Goal: Task Accomplishment & Management: Complete application form

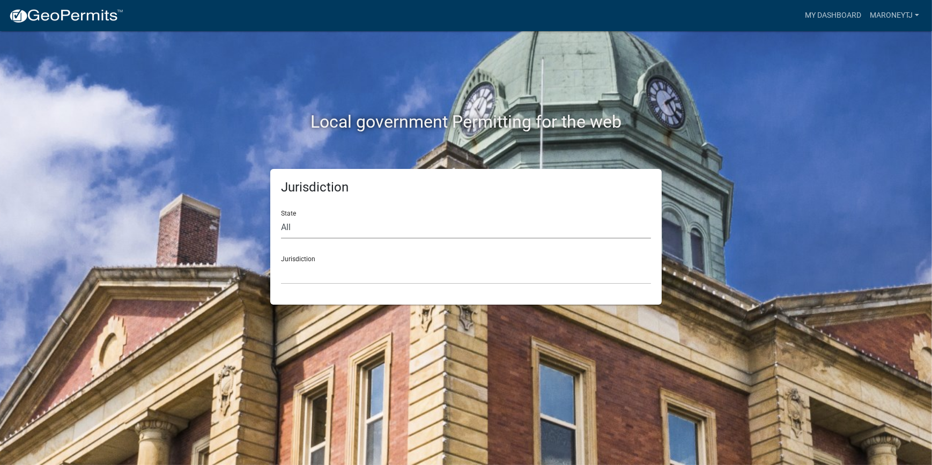
click at [286, 227] on select "All [US_STATE] [US_STATE] [US_STATE] [US_STATE] [US_STATE] [US_STATE] [US_STATE…" at bounding box center [466, 228] width 370 height 22
select select "[US_STATE]"
click at [281, 217] on select "All [US_STATE] [US_STATE] [US_STATE] [US_STATE] [US_STATE] [US_STATE] [US_STATE…" at bounding box center [466, 228] width 370 height 22
click at [323, 279] on select "[GEOGRAPHIC_DATA], [US_STATE] [GEOGRAPHIC_DATA], [US_STATE]" at bounding box center [466, 273] width 370 height 22
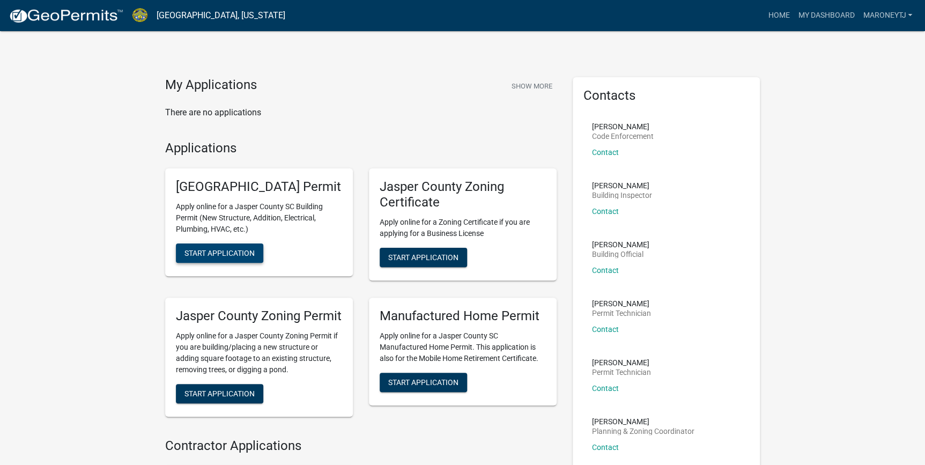
click at [215, 263] on button "Start Application" at bounding box center [219, 252] width 87 height 19
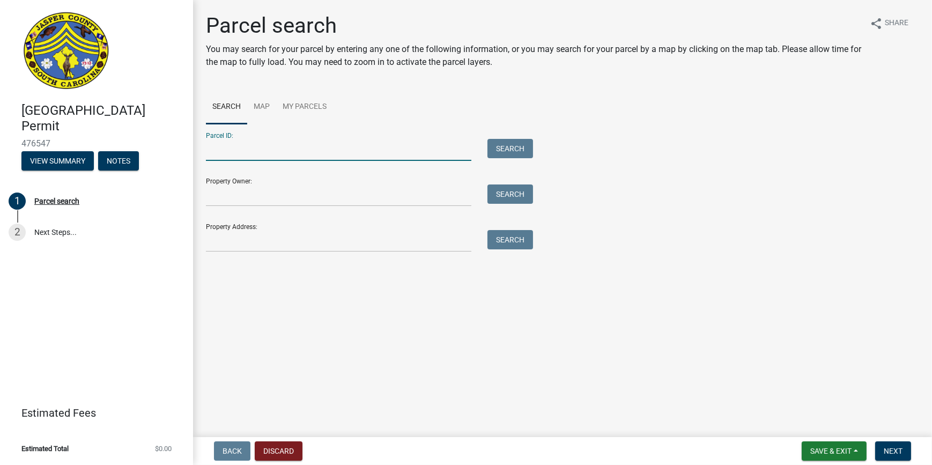
paste input "[PHONE_NUMBER]"
type input "[PHONE_NUMBER]"
click at [225, 200] on input "Property Owner:" at bounding box center [338, 195] width 265 height 22
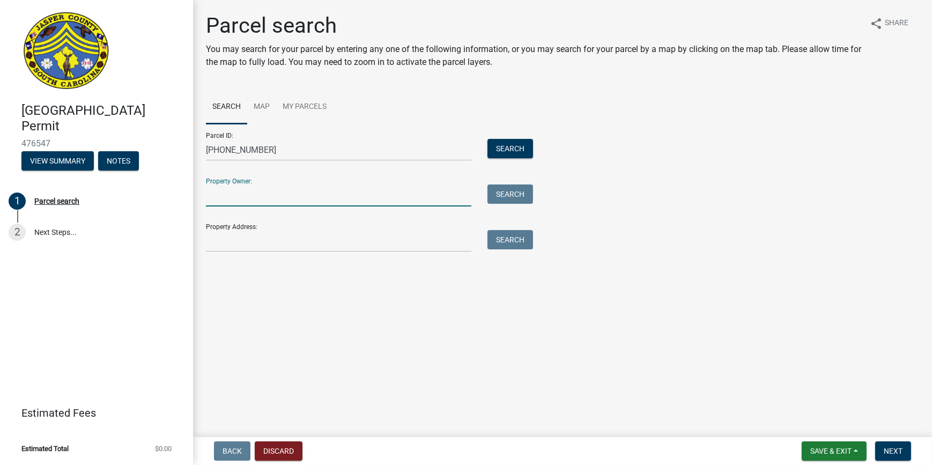
click at [225, 199] on input "Property Owner:" at bounding box center [338, 195] width 265 height 22
click at [491, 147] on button "Search" at bounding box center [510, 148] width 46 height 19
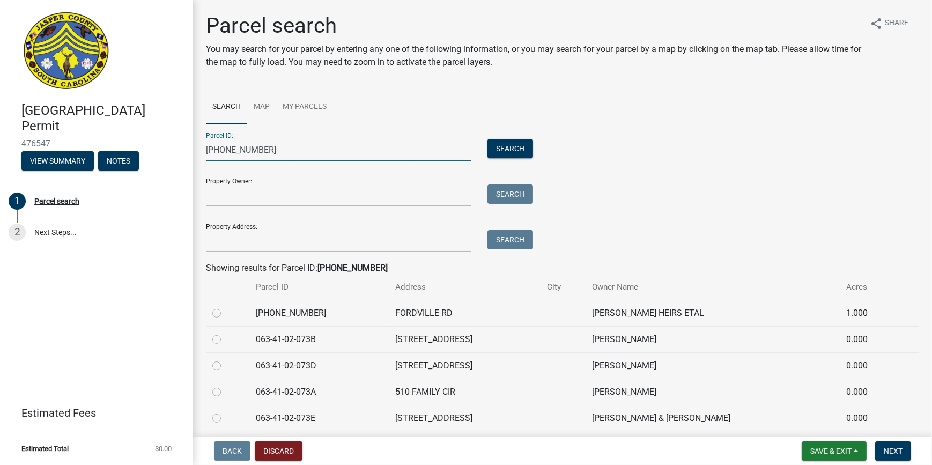
drag, startPoint x: 314, startPoint y: 155, endPoint x: 227, endPoint y: 145, distance: 87.0
click at [227, 145] on input "[PHONE_NUMBER]" at bounding box center [338, 150] width 265 height 22
click at [295, 151] on input "[PHONE_NUMBER]" at bounding box center [338, 150] width 265 height 22
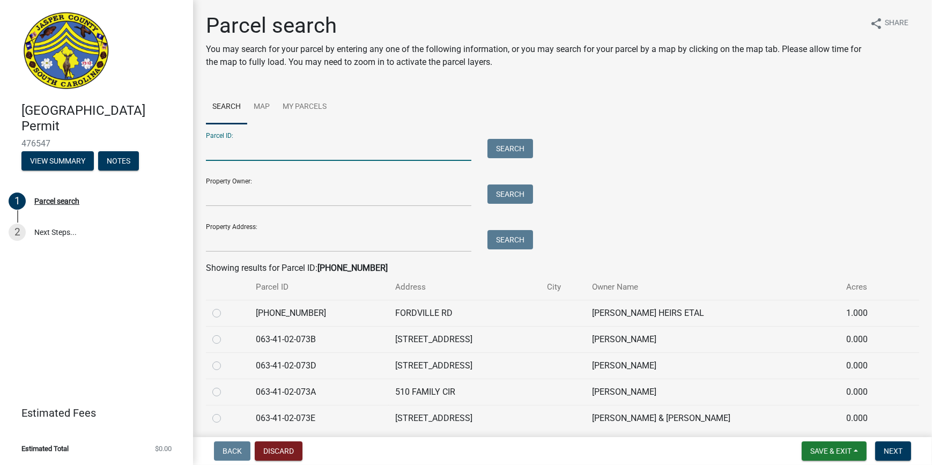
paste input "[PHONE_NUMBER]"
type input "[PHONE_NUMBER]"
click at [490, 147] on button "Search" at bounding box center [510, 148] width 46 height 19
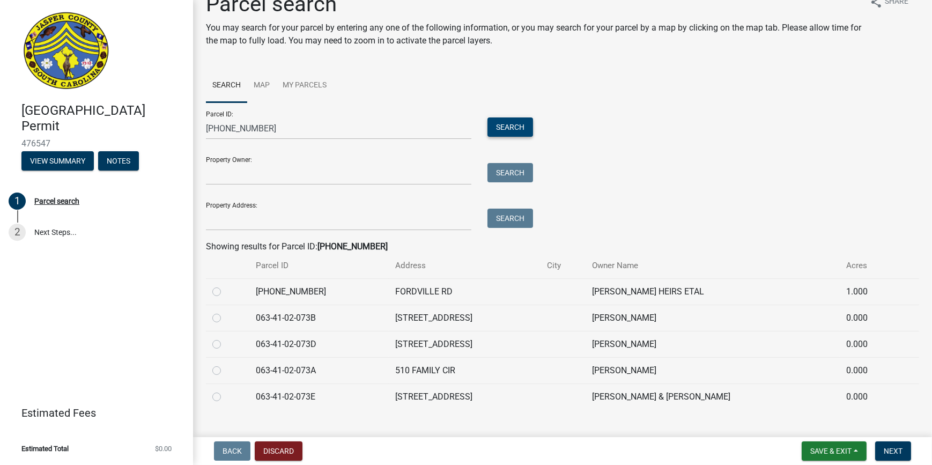
scroll to position [39, 0]
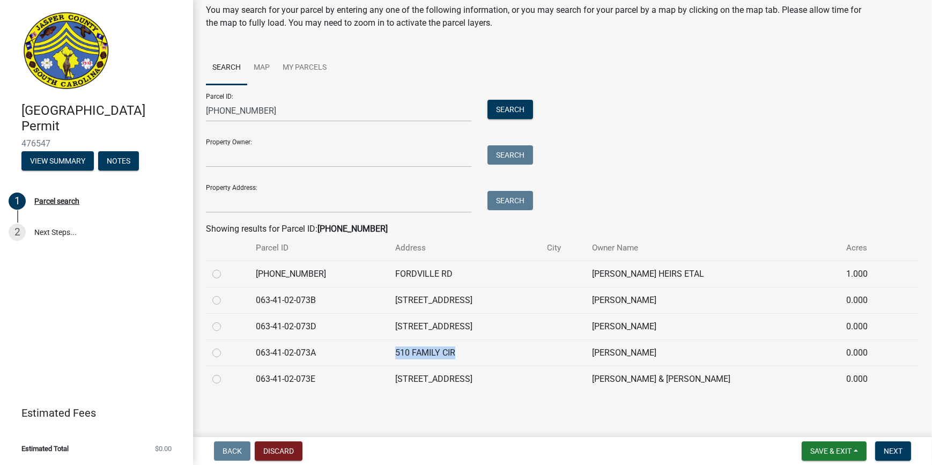
drag, startPoint x: 468, startPoint y: 355, endPoint x: 391, endPoint y: 351, distance: 77.3
click at [391, 351] on tr "063-41-02-073A 510 FAMILY CIR [PERSON_NAME] 0.000" at bounding box center [562, 352] width 713 height 26
drag, startPoint x: 702, startPoint y: 352, endPoint x: 607, endPoint y: 353, distance: 95.4
click at [607, 353] on td "[PERSON_NAME]" at bounding box center [712, 352] width 254 height 26
drag, startPoint x: 607, startPoint y: 353, endPoint x: 622, endPoint y: 422, distance: 70.2
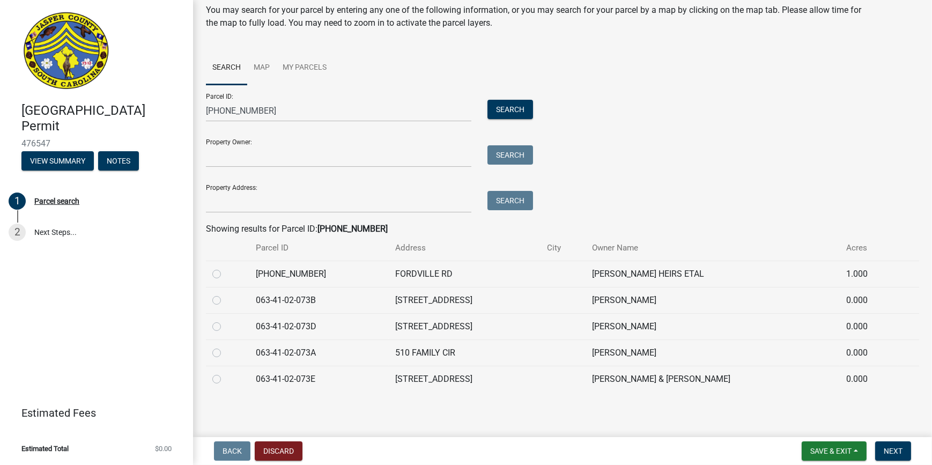
click at [622, 422] on main "Parcel search You may search for your parcel by entering any one of the followi…" at bounding box center [562, 216] width 739 height 433
click at [225, 346] on label at bounding box center [225, 346] width 0 height 0
click at [225, 353] on input "radio" at bounding box center [228, 349] width 7 height 7
radio input "true"
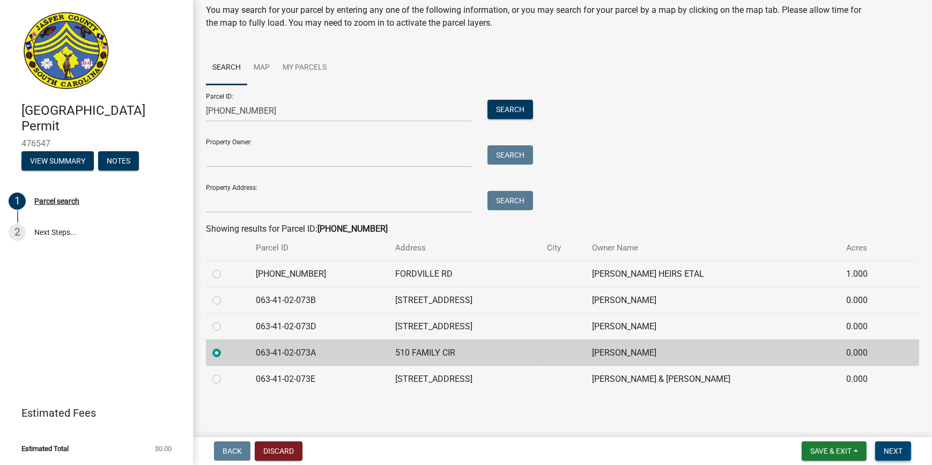
click at [893, 454] on span "Next" at bounding box center [892, 450] width 19 height 9
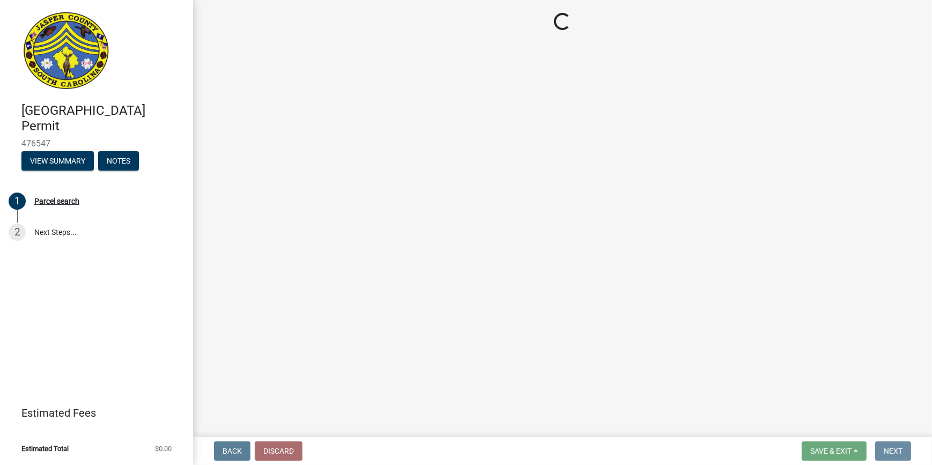
scroll to position [0, 0]
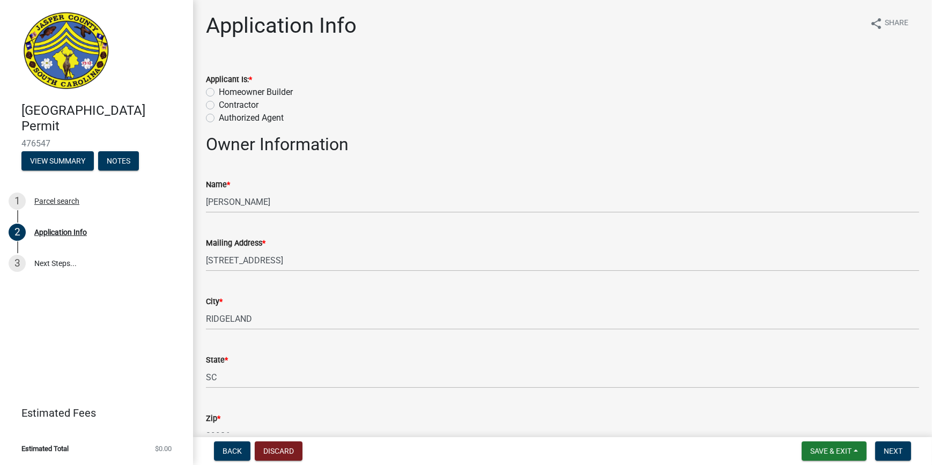
click at [219, 107] on label "Contractor" at bounding box center [239, 105] width 40 height 13
click at [219, 106] on input "Contractor" at bounding box center [222, 102] width 7 height 7
radio input "true"
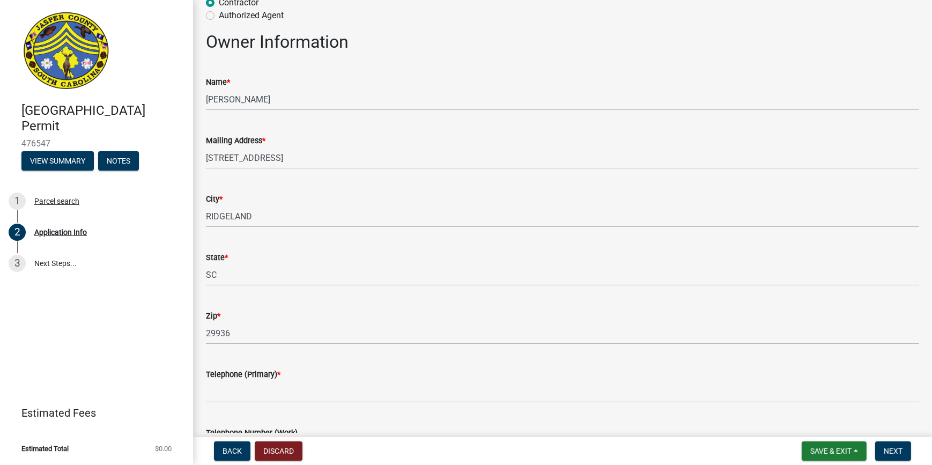
scroll to position [97, 0]
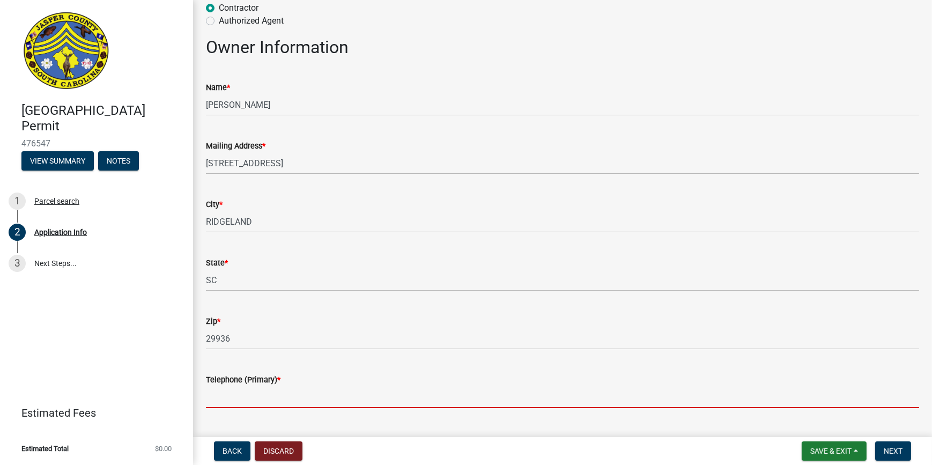
click at [249, 397] on input "Telephone (Primary) *" at bounding box center [562, 397] width 713 height 22
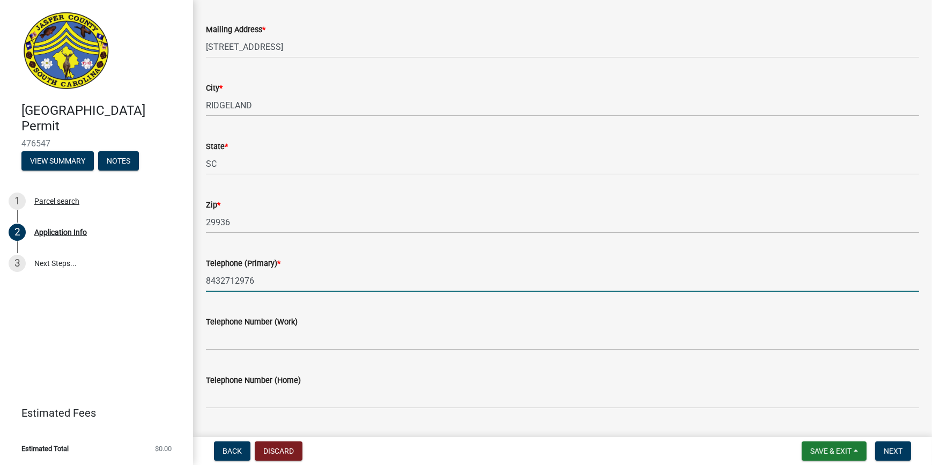
scroll to position [243, 0]
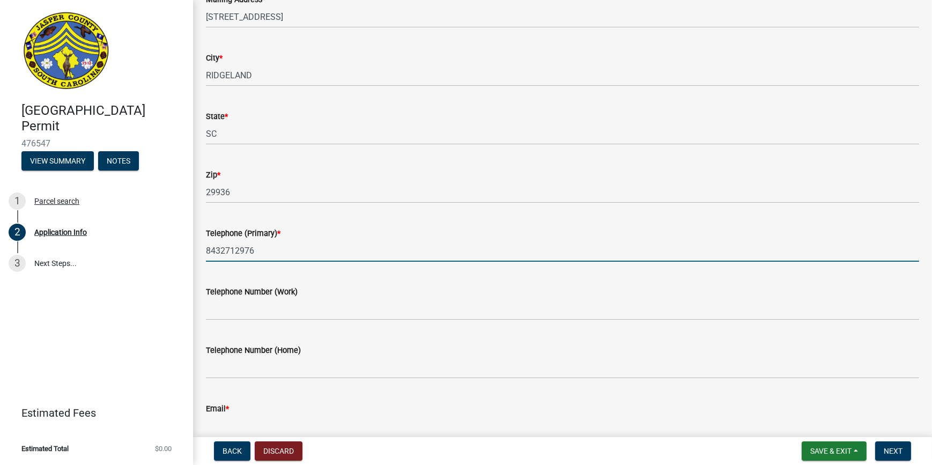
type input "8432712976"
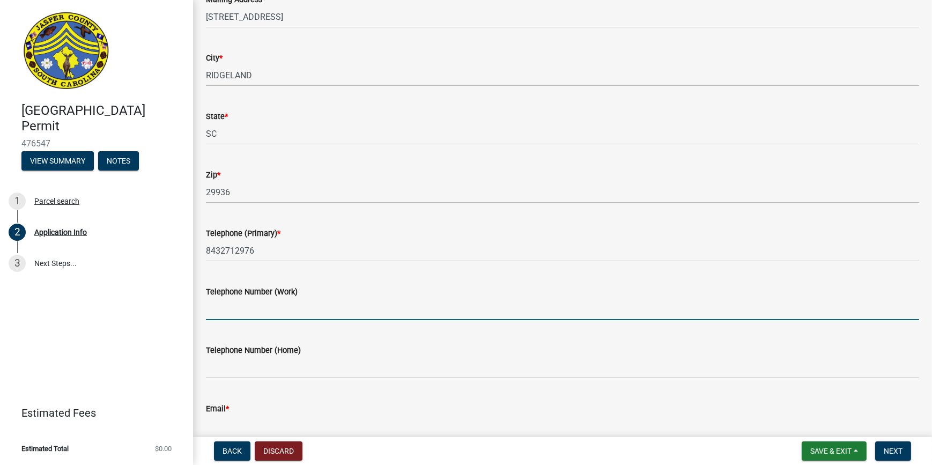
click at [271, 311] on input "Telephone Number (Work)" at bounding box center [562, 309] width 713 height 22
type input "8"
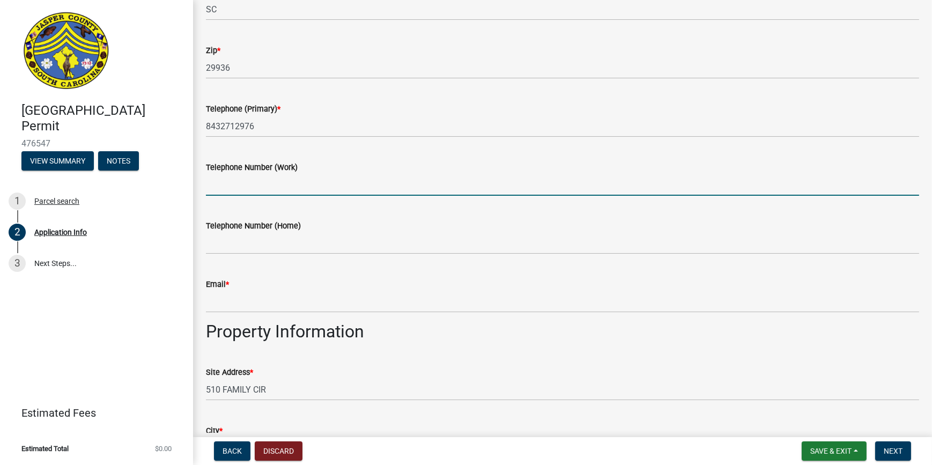
scroll to position [390, 0]
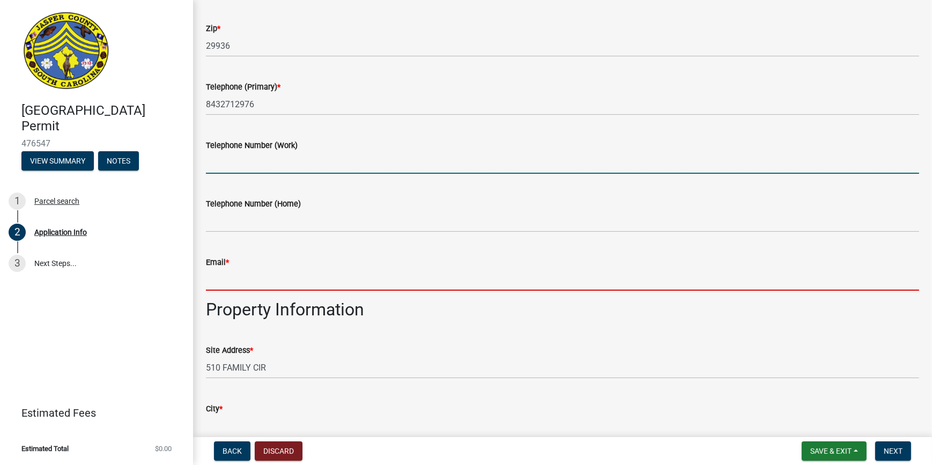
click at [241, 281] on input "Email *" at bounding box center [562, 280] width 713 height 22
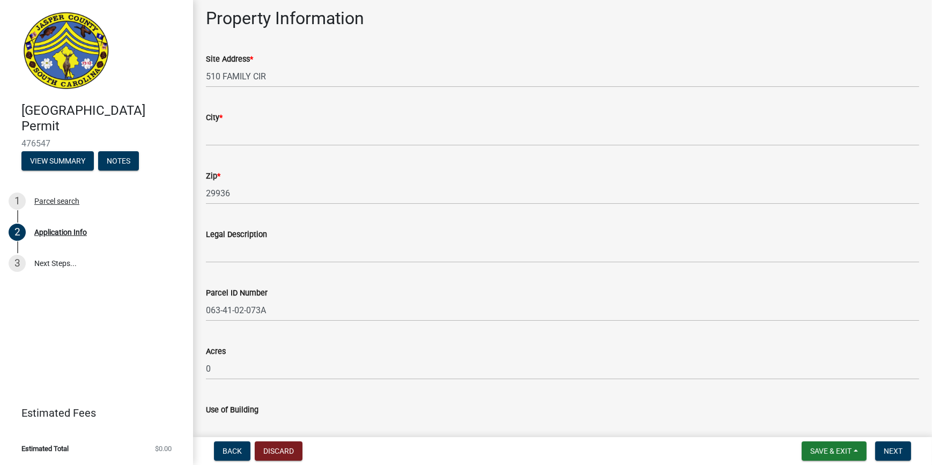
scroll to position [682, 0]
type input "[EMAIL_ADDRESS][DOMAIN_NAME]"
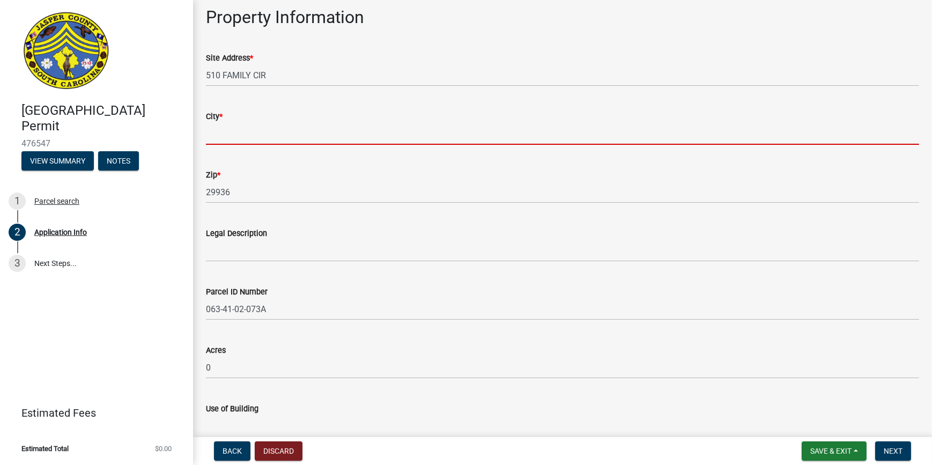
click at [251, 135] on input "City *" at bounding box center [562, 134] width 713 height 22
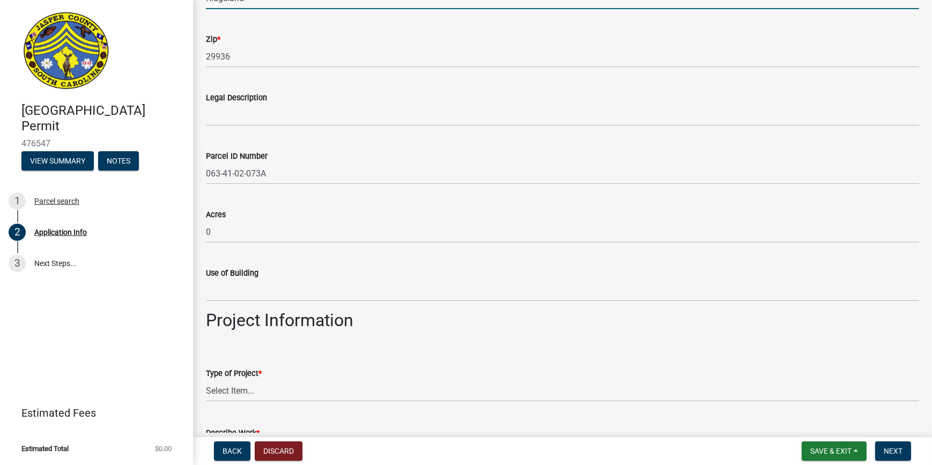
scroll to position [828, 0]
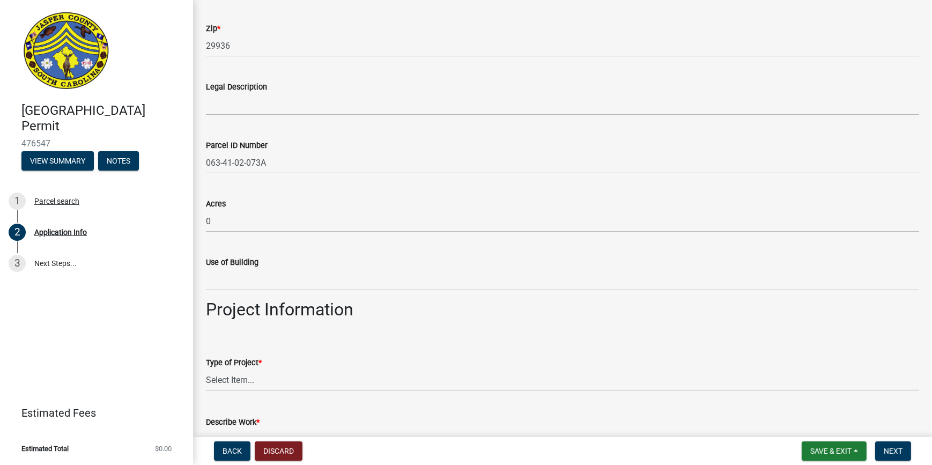
type input "Ridgeland"
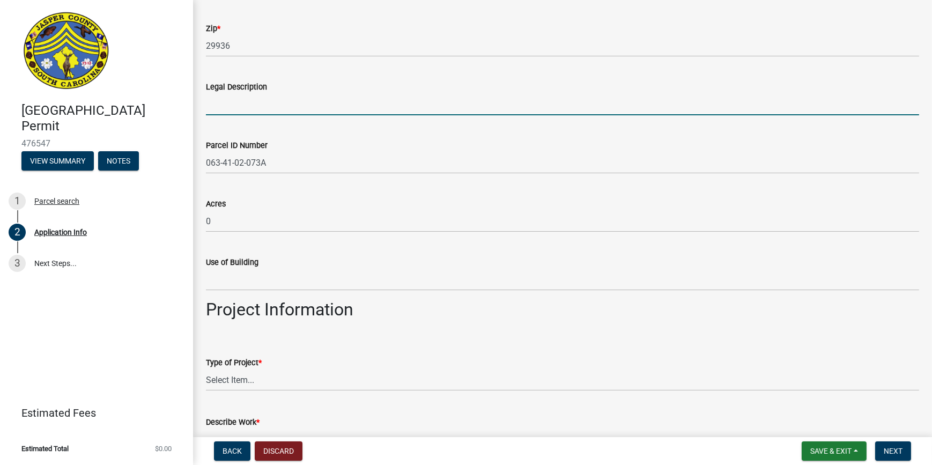
click at [369, 107] on input "Legal Description" at bounding box center [562, 104] width 713 height 22
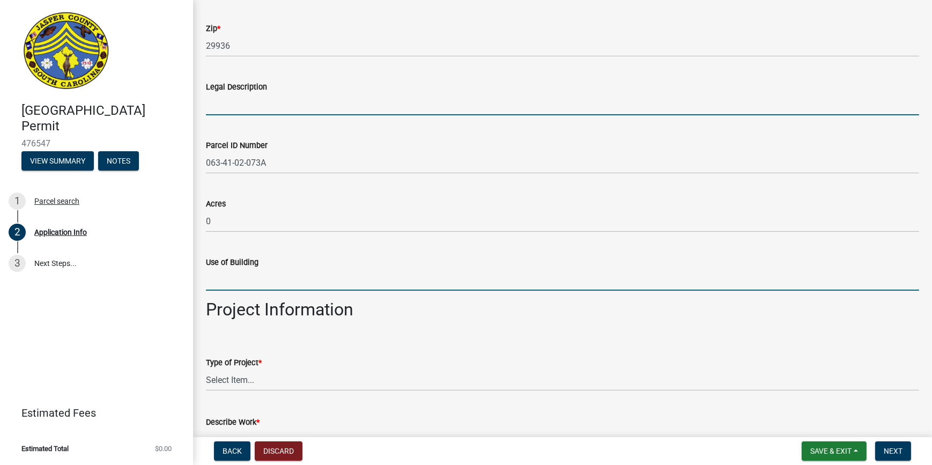
click at [310, 269] on input "Use of Building" at bounding box center [562, 280] width 713 height 22
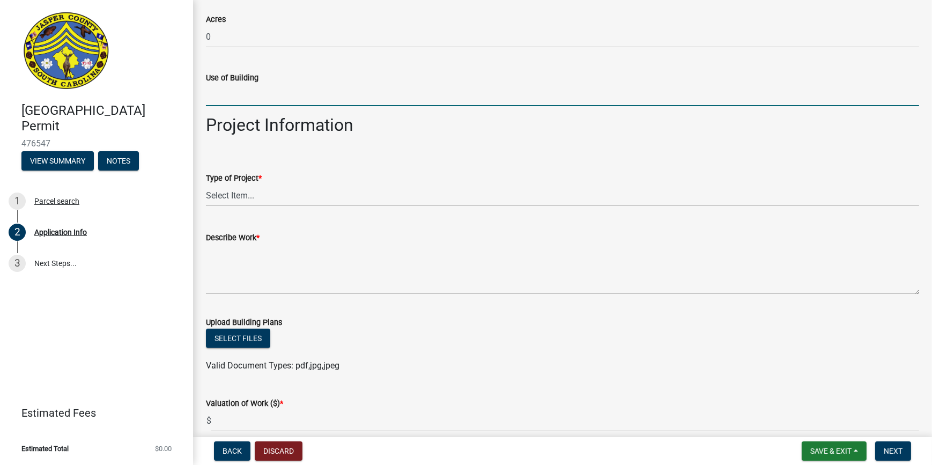
scroll to position [1023, 0]
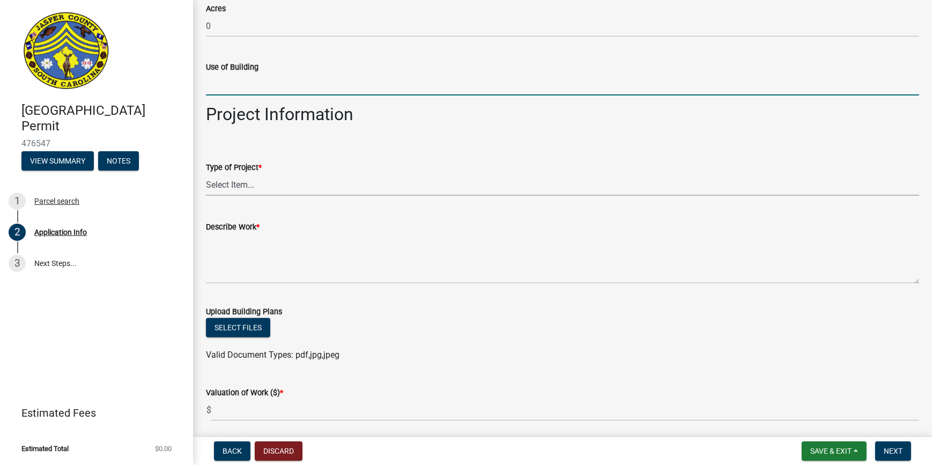
click at [258, 184] on select "Select Item... Construction Trailer/Shipping Container Residential Demolition C…" at bounding box center [562, 185] width 713 height 22
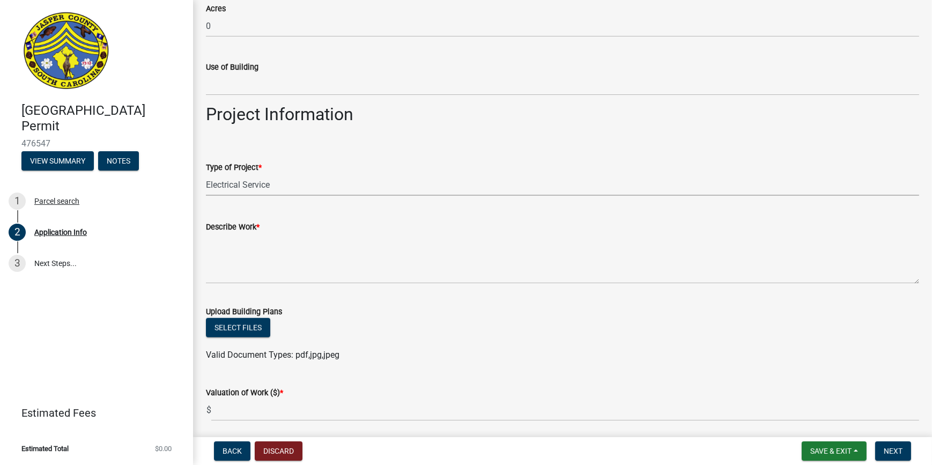
click at [206, 174] on select "Select Item... Construction Trailer/Shipping Container Residential Demolition C…" at bounding box center [562, 185] width 713 height 22
select select "83a29df9-b3ca-487b-b3ec-56d88b03b1fe"
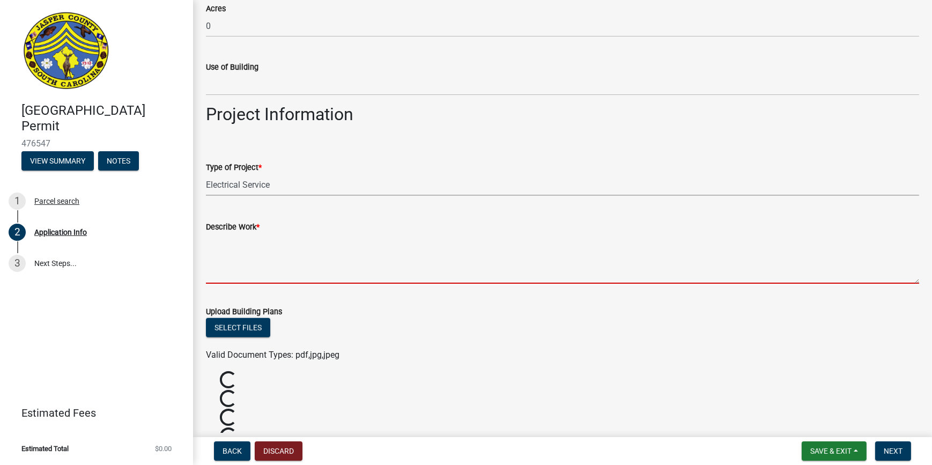
click at [243, 278] on textarea "Describe Work *" at bounding box center [562, 258] width 713 height 50
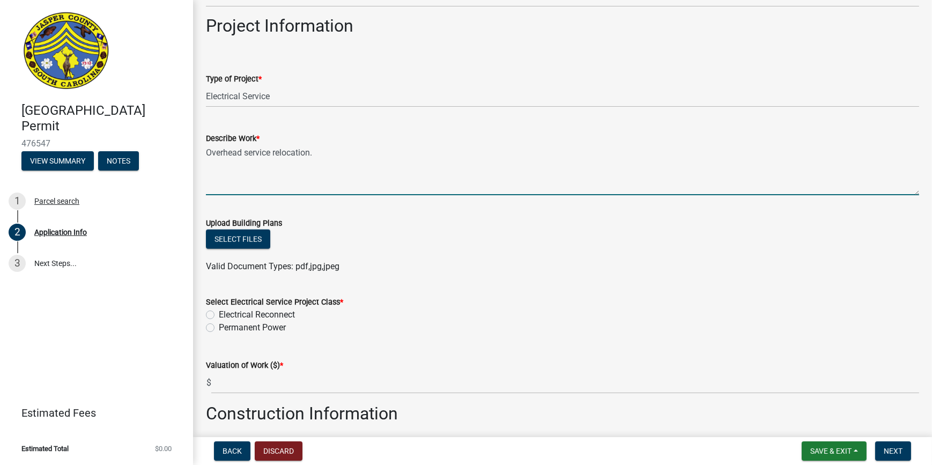
scroll to position [1120, 0]
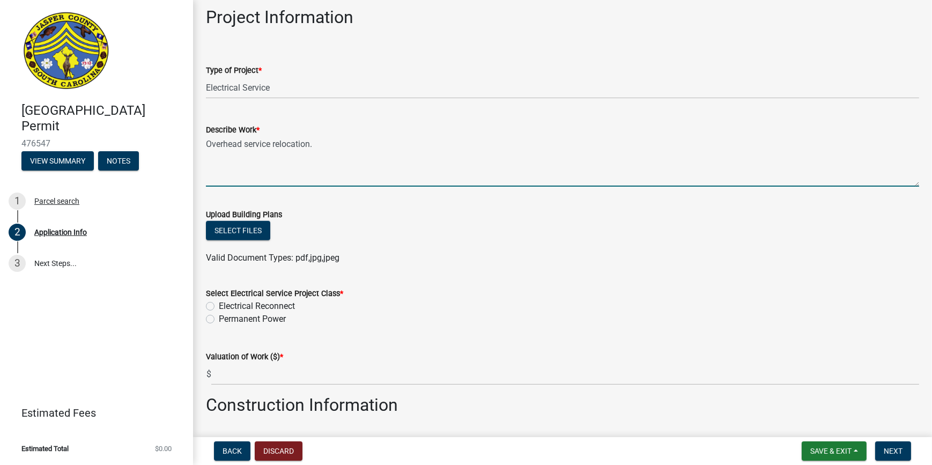
type textarea "Overhead service relocation."
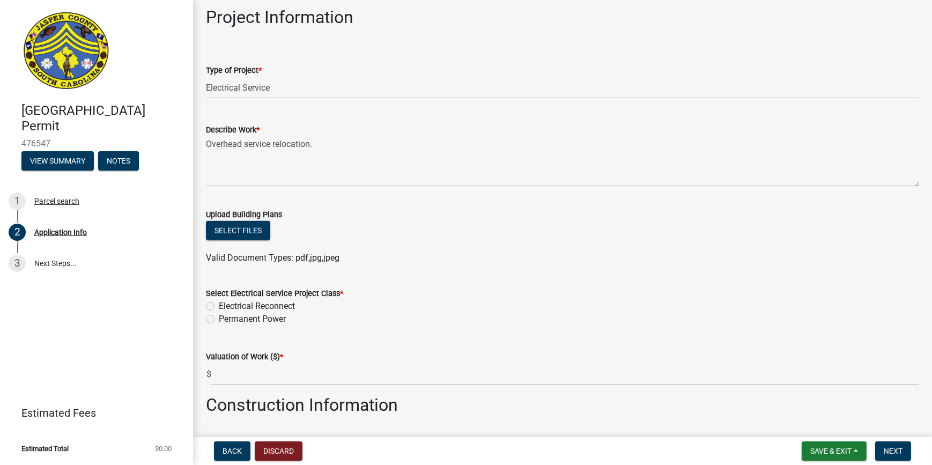
click at [219, 305] on label "Electrical Reconnect" at bounding box center [257, 306] width 76 height 13
click at [219, 305] on input "Electrical Reconnect" at bounding box center [222, 303] width 7 height 7
radio input "true"
click at [219, 319] on label "Permanent Power" at bounding box center [252, 318] width 67 height 13
click at [219, 319] on input "Permanent Power" at bounding box center [222, 315] width 7 height 7
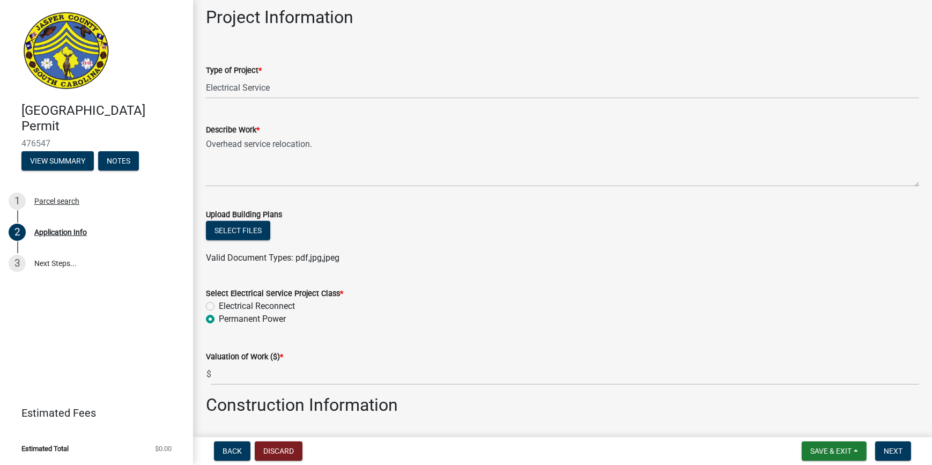
radio input "true"
click at [219, 306] on label "Electrical Reconnect" at bounding box center [257, 306] width 76 height 13
click at [219, 306] on input "Electrical Reconnect" at bounding box center [222, 303] width 7 height 7
radio input "true"
click at [219, 316] on label "Permanent Power" at bounding box center [252, 318] width 67 height 13
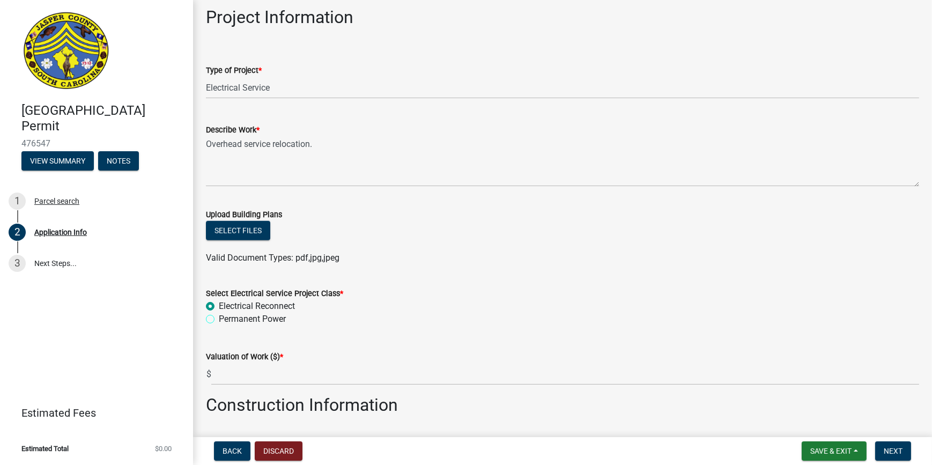
click at [219, 316] on input "Permanent Power" at bounding box center [222, 315] width 7 height 7
radio input "true"
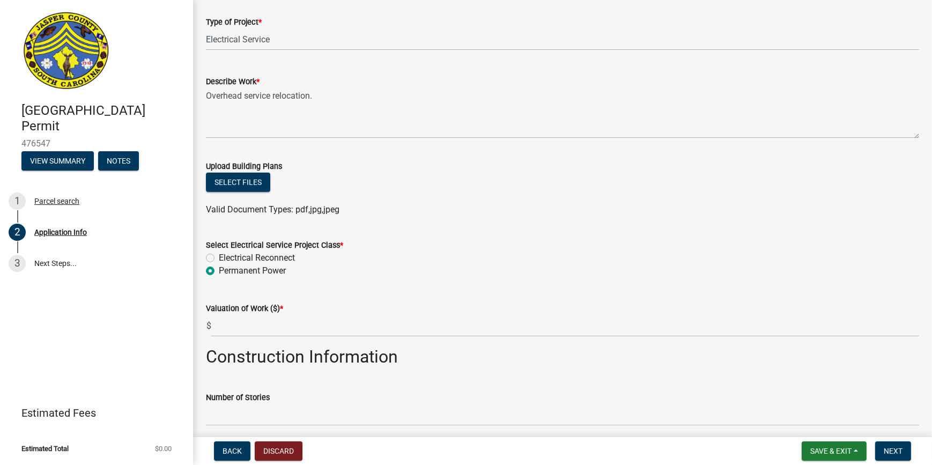
scroll to position [1169, 0]
click at [219, 257] on label "Electrical Reconnect" at bounding box center [257, 257] width 76 height 13
click at [219, 257] on input "Electrical Reconnect" at bounding box center [222, 254] width 7 height 7
radio input "true"
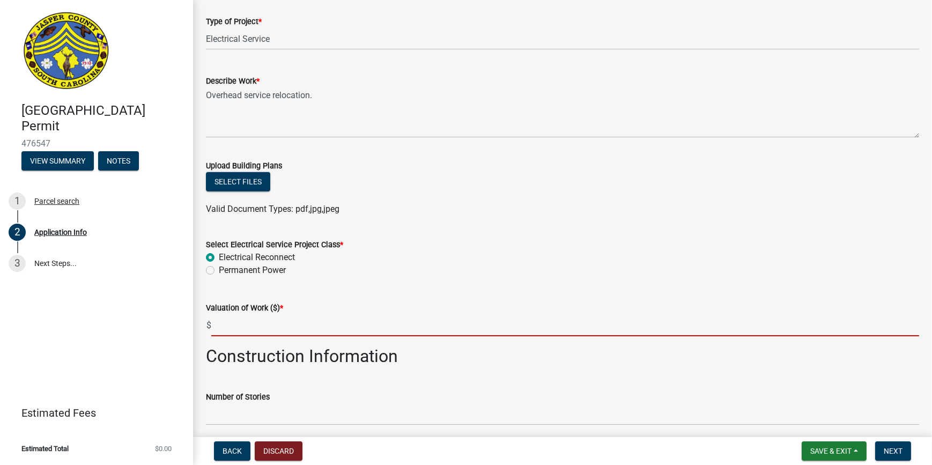
click at [239, 320] on input "text" at bounding box center [564, 325] width 707 height 22
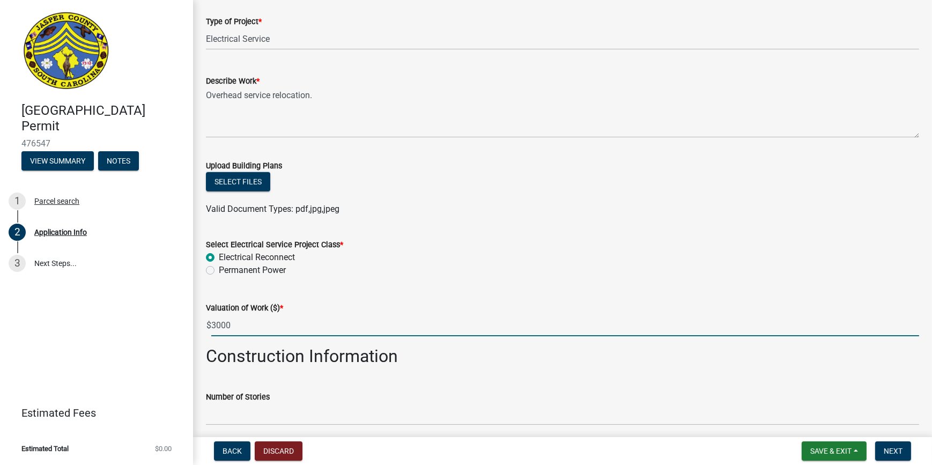
type input "3000"
click at [694, 295] on div "Valuation of Work ($) * $ 3000" at bounding box center [562, 311] width 713 height 50
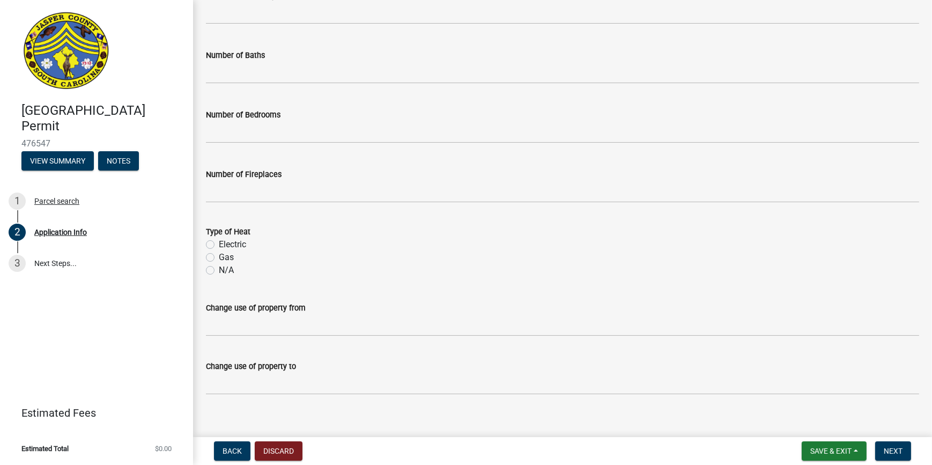
scroll to position [1641, 0]
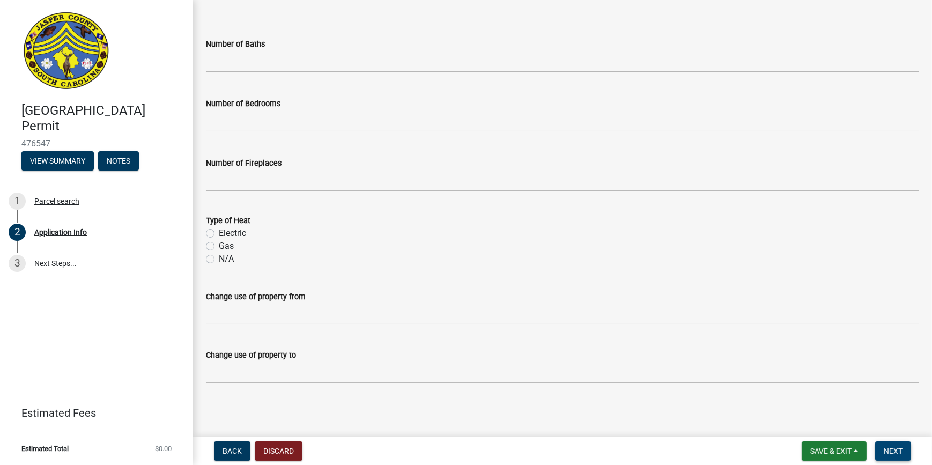
click at [890, 455] on span "Next" at bounding box center [892, 450] width 19 height 9
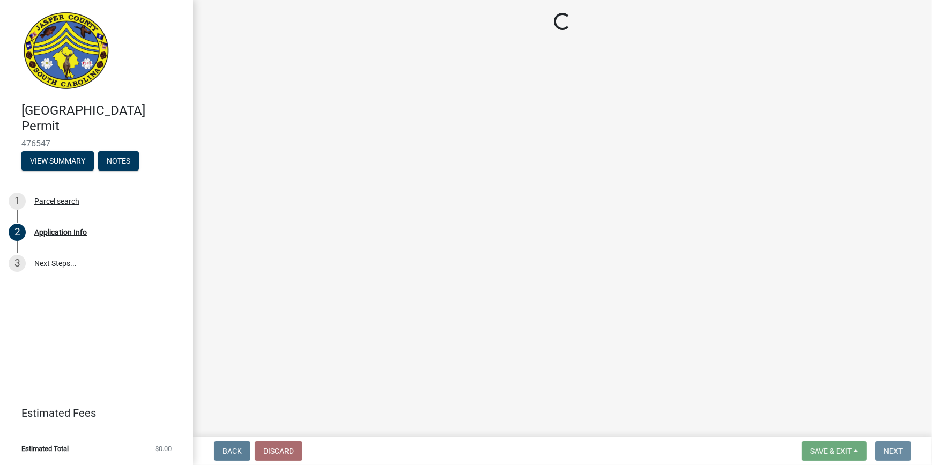
scroll to position [0, 0]
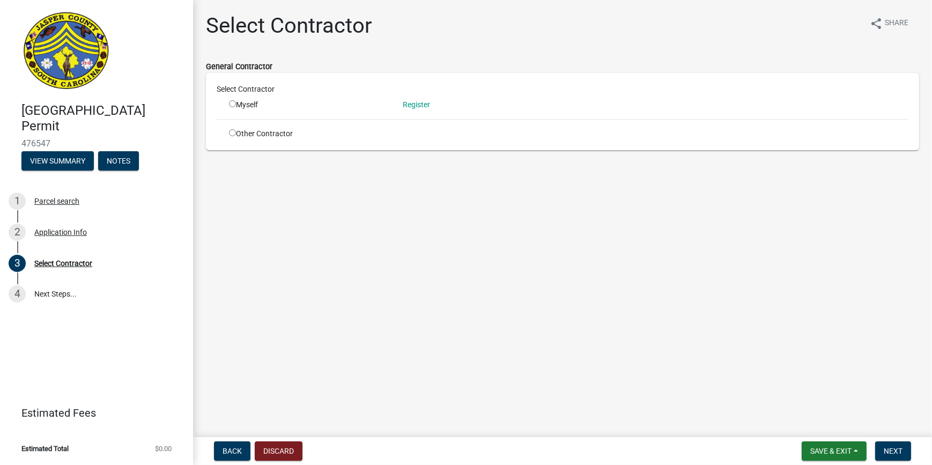
click at [236, 103] on div "Myself" at bounding box center [308, 104] width 158 height 11
click at [233, 103] on input "radio" at bounding box center [232, 103] width 7 height 7
radio input "true"
click at [891, 452] on span "Next" at bounding box center [892, 450] width 19 height 9
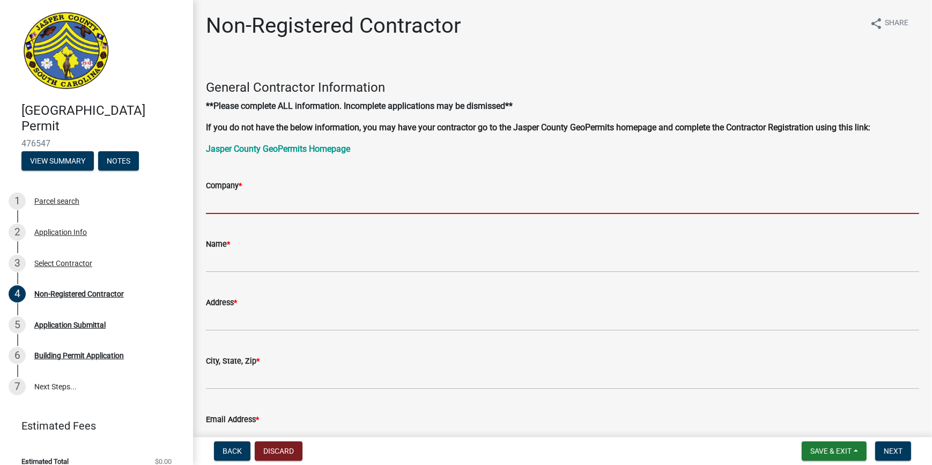
click at [267, 207] on input "Company *" at bounding box center [562, 203] width 713 height 22
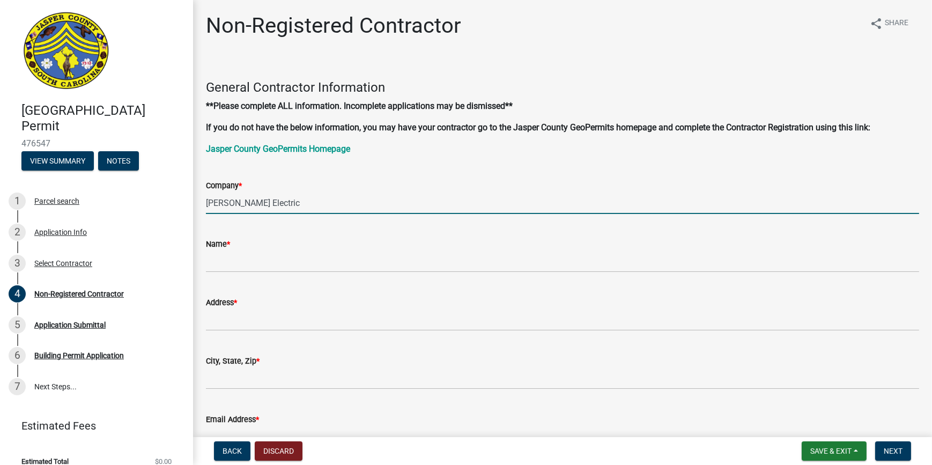
type input "[PERSON_NAME] Electric"
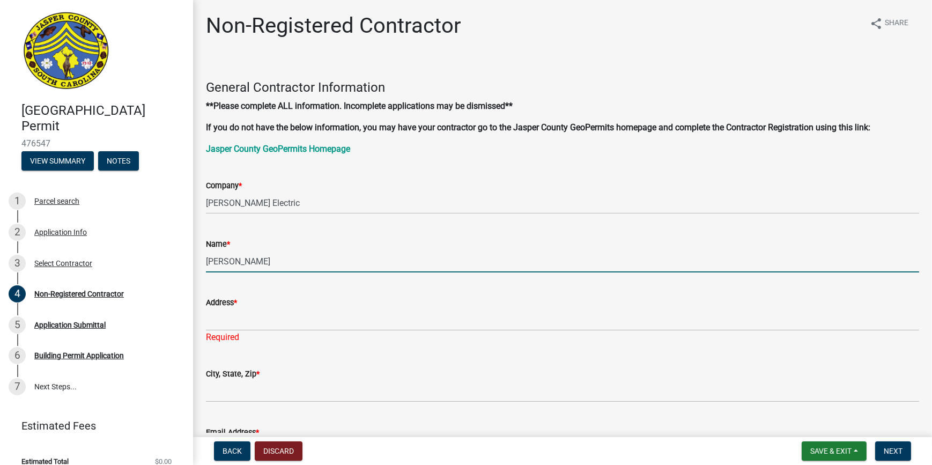
type input "[PERSON_NAME]"
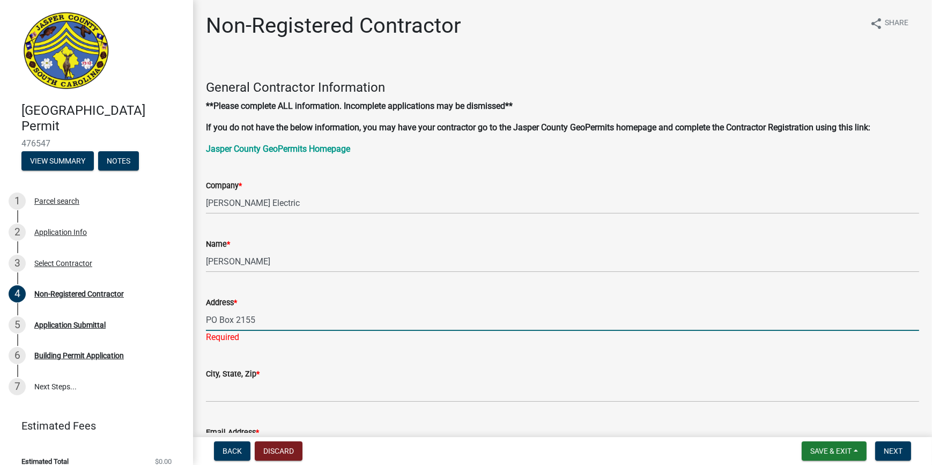
type input "PO Box 2155"
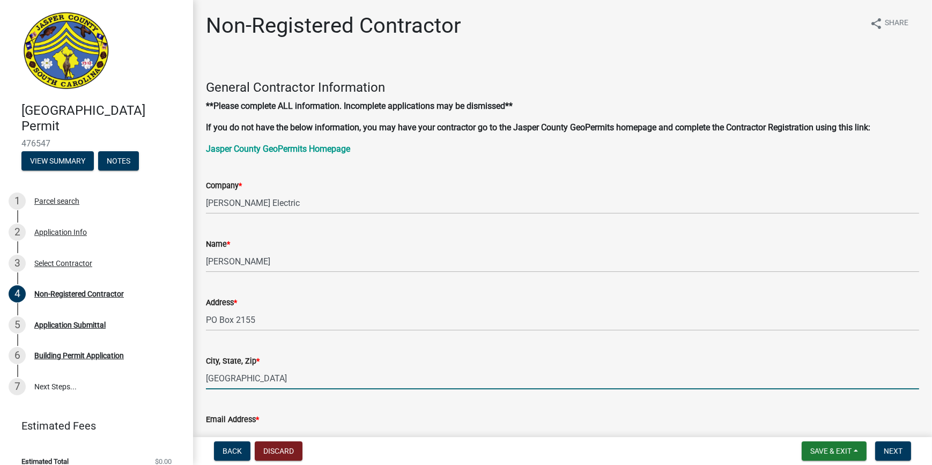
scroll to position [14, 0]
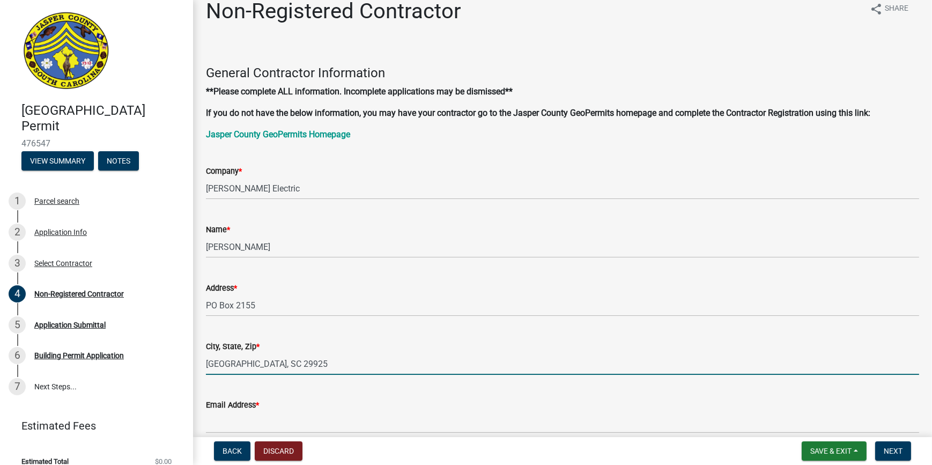
type input "[GEOGRAPHIC_DATA], SC 29925"
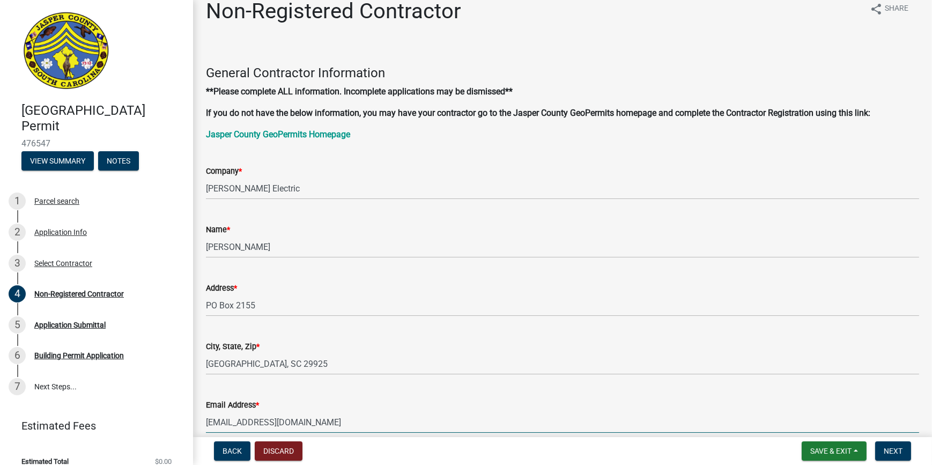
type input "[EMAIL_ADDRESS][DOMAIN_NAME]"
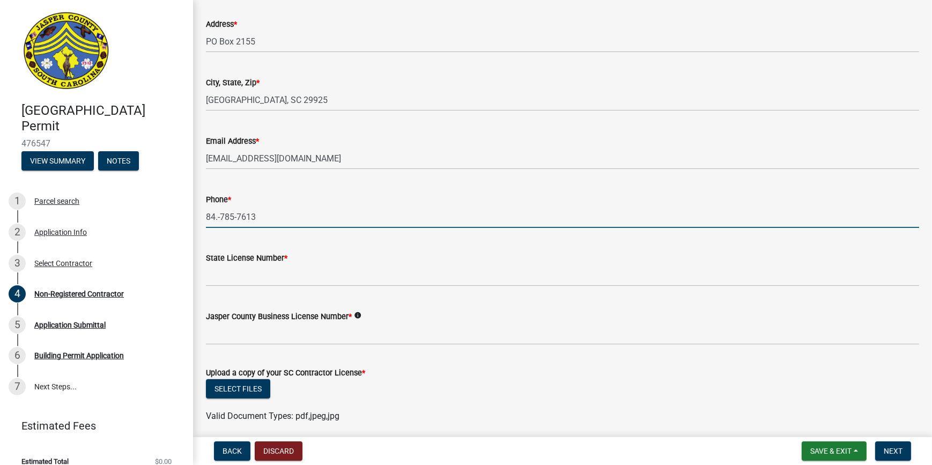
click at [215, 220] on input "84.-785-7613" at bounding box center [562, 217] width 713 height 22
type input "[PHONE_NUMBER]"
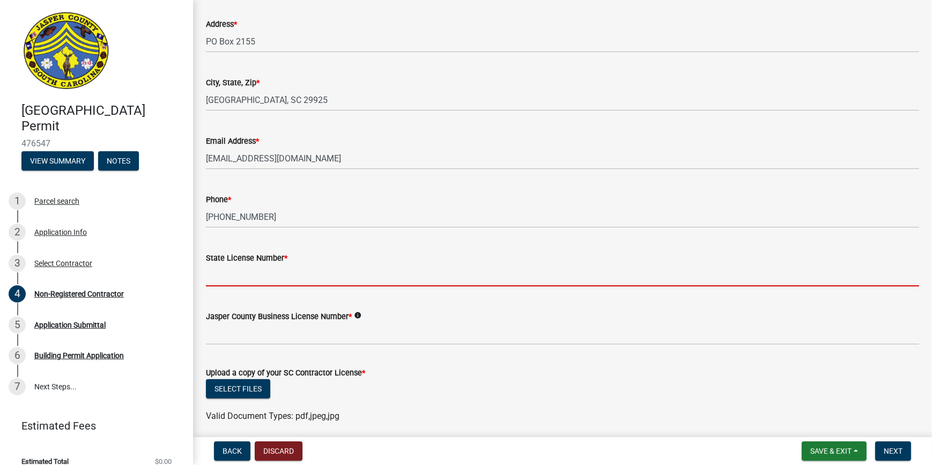
click at [283, 273] on input "State License Number *" at bounding box center [562, 275] width 713 height 22
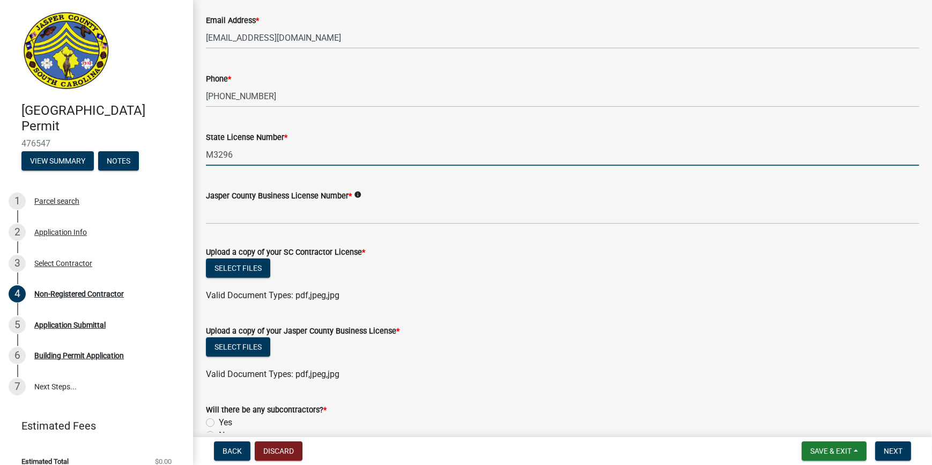
scroll to position [424, 0]
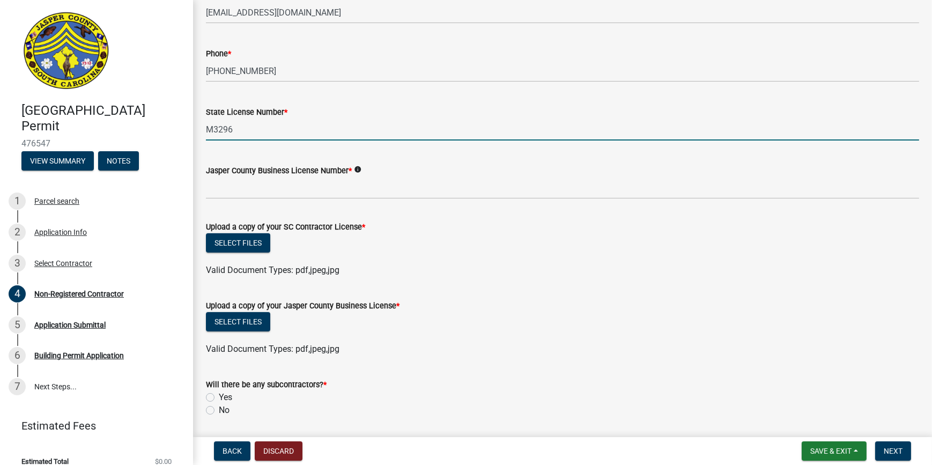
type input "M3296"
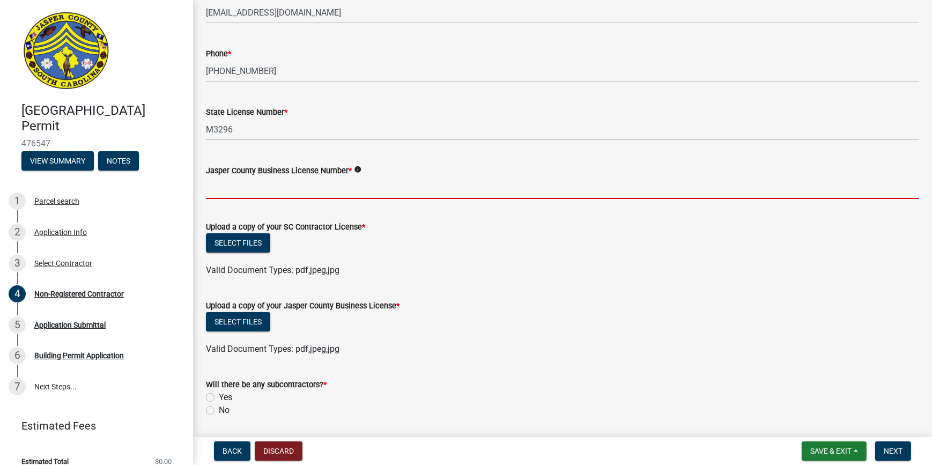
click at [271, 189] on input "Jasper County Business License Number *" at bounding box center [562, 188] width 713 height 22
click at [459, 262] on wm-upload "Select files Valid Document Types: pdf,jpeg,jpg" at bounding box center [562, 254] width 713 height 43
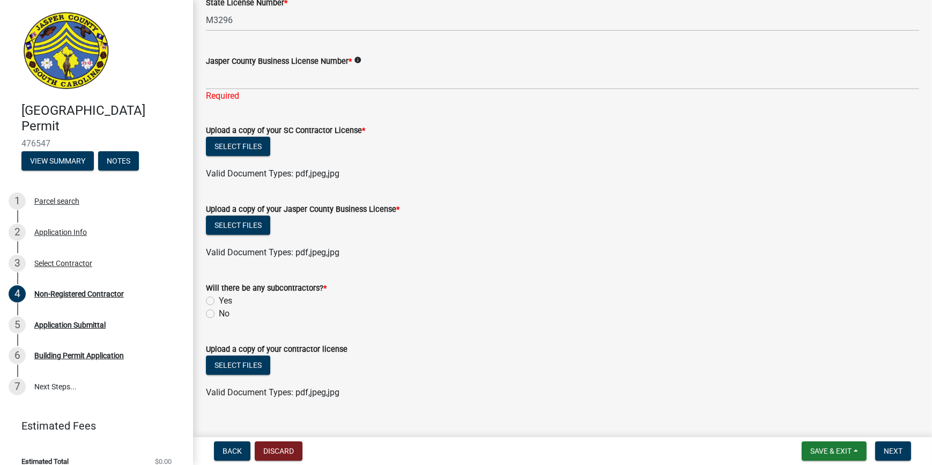
scroll to position [550, 0]
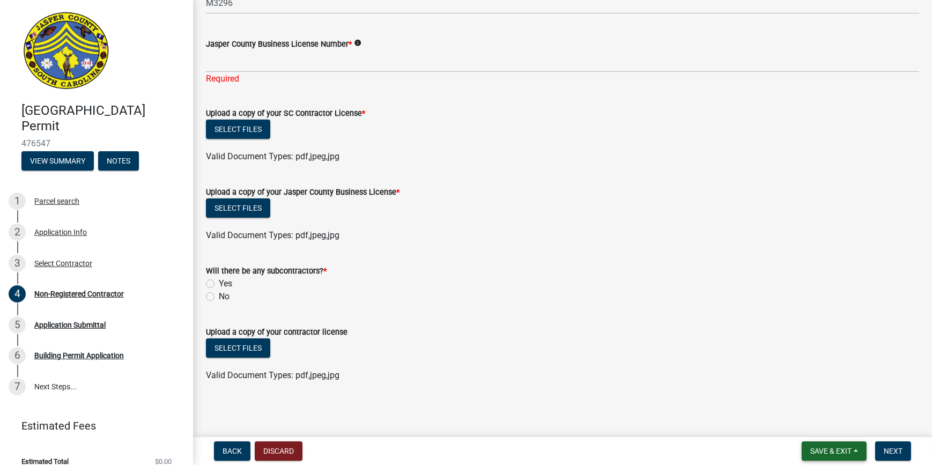
click at [837, 450] on span "Save & Exit" at bounding box center [830, 450] width 41 height 9
click at [806, 404] on button "Save" at bounding box center [823, 397] width 86 height 26
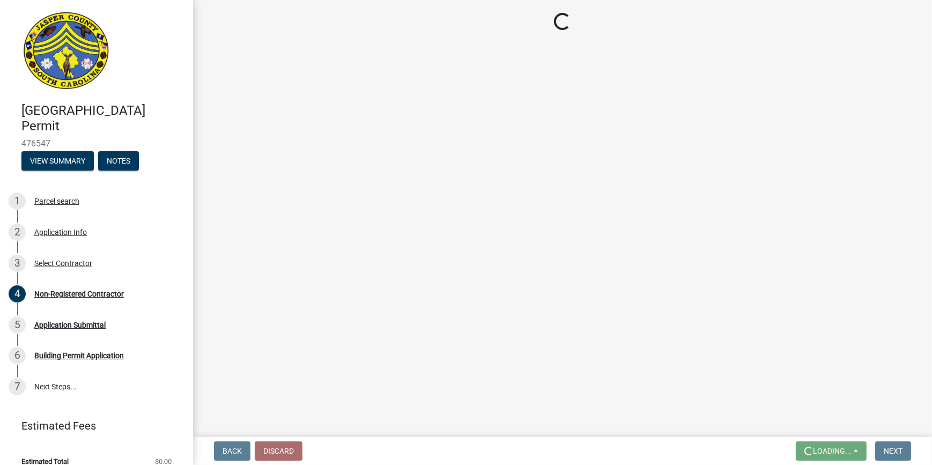
scroll to position [0, 0]
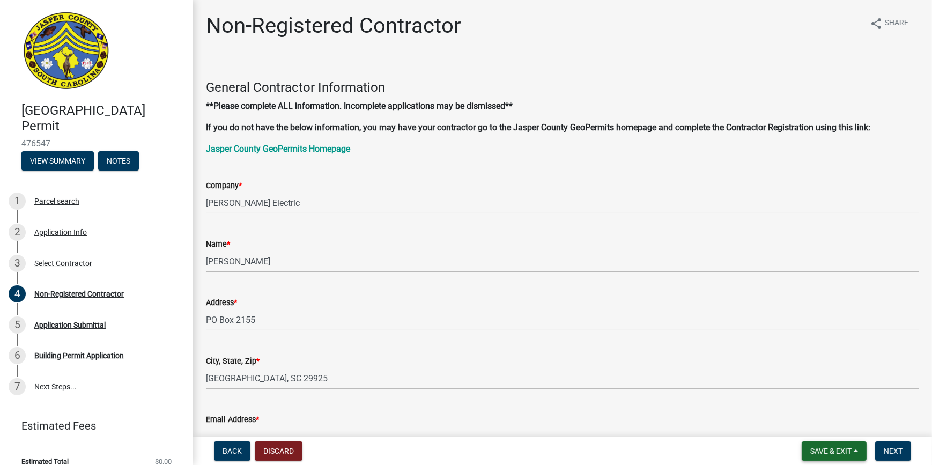
click at [848, 450] on span "Save & Exit" at bounding box center [830, 450] width 41 height 9
click at [831, 421] on button "Save & Exit" at bounding box center [823, 423] width 86 height 26
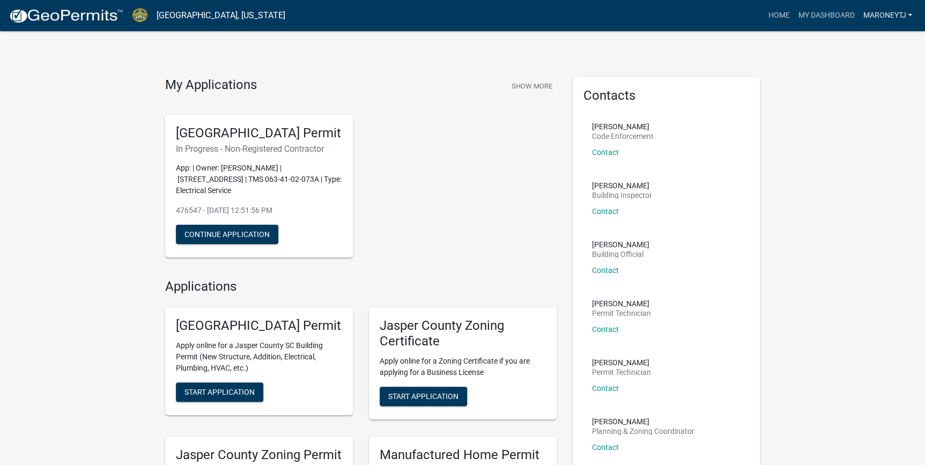
click at [905, 13] on link "Maroneytj" at bounding box center [887, 15] width 58 height 20
click at [868, 81] on link "Logout" at bounding box center [873, 79] width 86 height 26
